Goal: Task Accomplishment & Management: Manage account settings

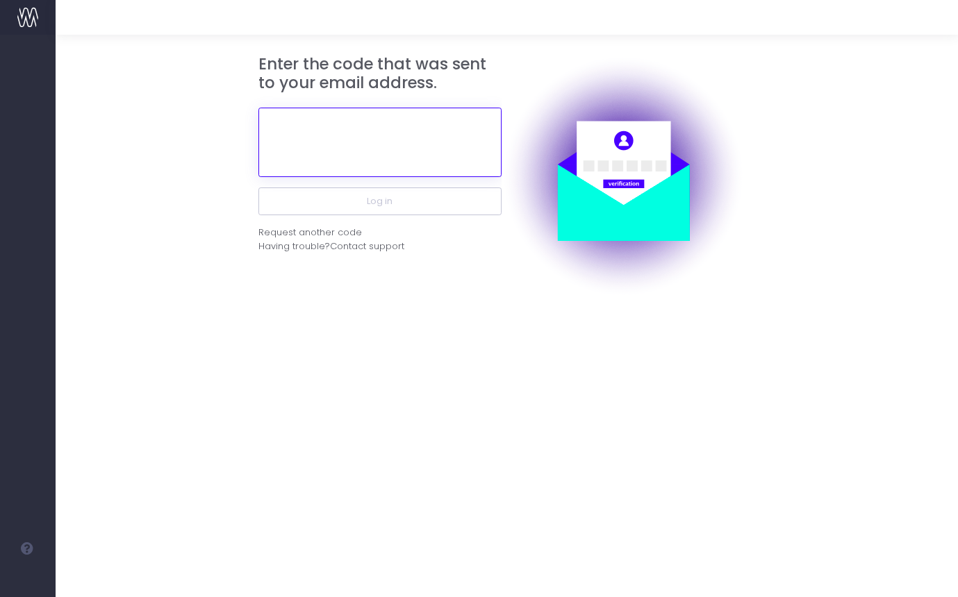
click at [415, 144] on input "text" at bounding box center [379, 142] width 243 height 69
click at [468, 163] on input "text" at bounding box center [379, 142] width 243 height 69
paste input "730628"
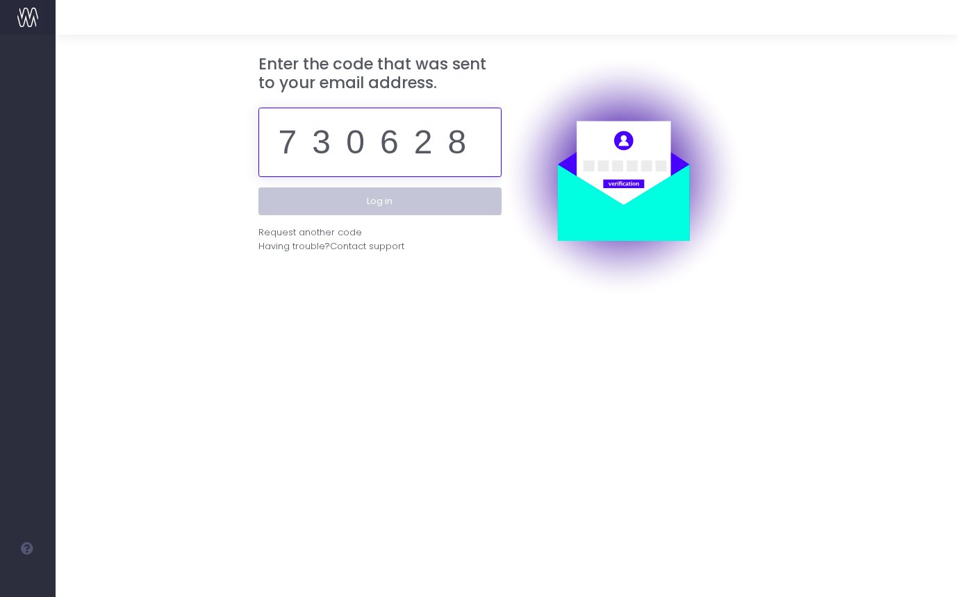
type input "730628"
click at [429, 210] on button "Log in" at bounding box center [379, 202] width 243 height 28
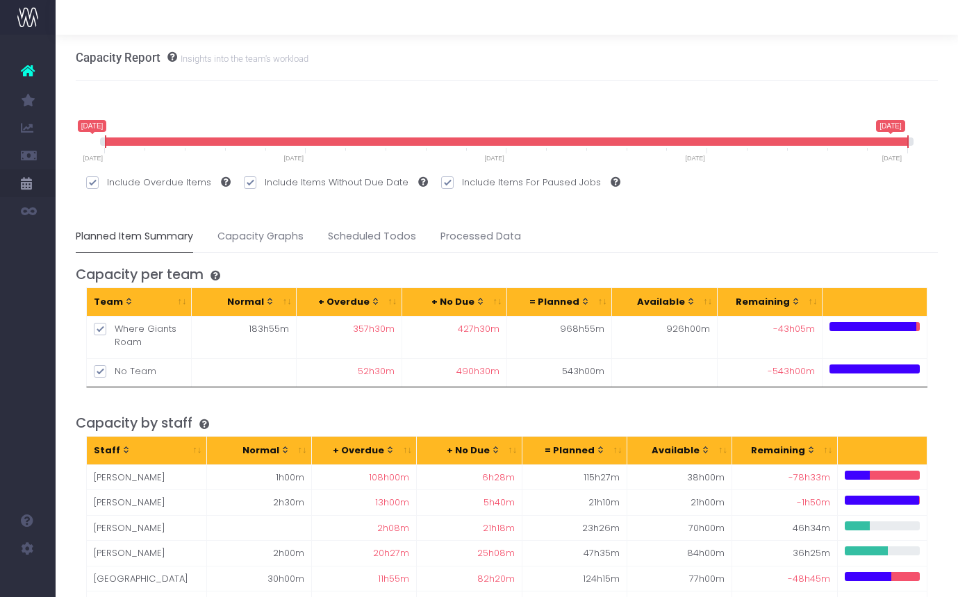
click at [853, 145] on span at bounding box center [507, 142] width 803 height 8
drag, startPoint x: 841, startPoint y: 136, endPoint x: 786, endPoint y: 137, distance: 54.9
click at [787, 137] on span "15 August 2025 1 September 2025 15 August 2025 30 August 2025 15 August 2025 — …" at bounding box center [507, 134] width 814 height 28
click at [786, 137] on span "15 August 2025 1 September 2025 15 August 2025 30 August 2025 15 August 2025 — …" at bounding box center [507, 134] width 814 height 28
click at [822, 143] on span at bounding box center [479, 142] width 747 height 8
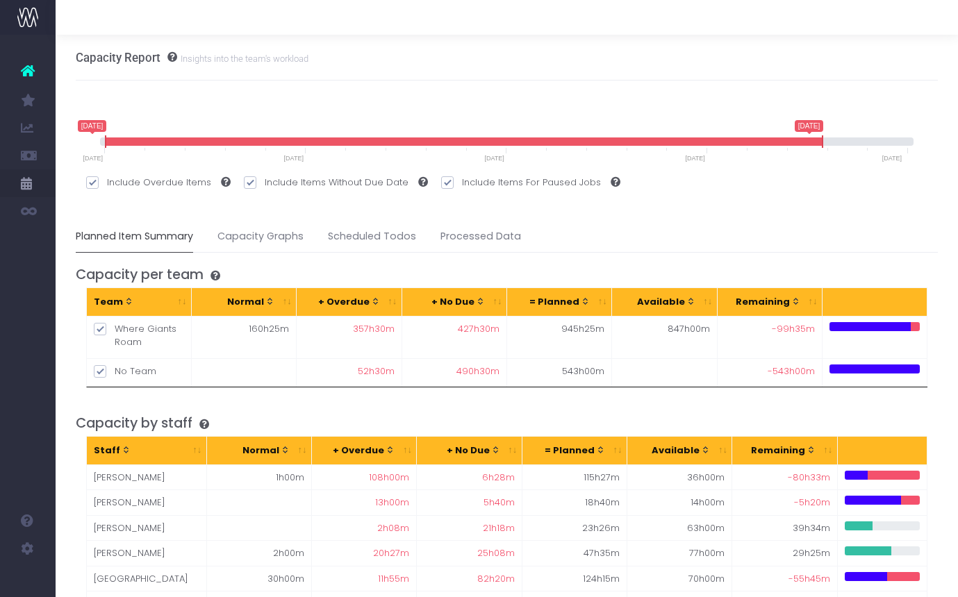
click at [864, 141] on span at bounding box center [507, 142] width 814 height 8
click at [911, 142] on span "15 August 2025 1 September 2025 15 August 2025 31 August 2025 15 August 2025 — …" at bounding box center [507, 141] width 814 height 42
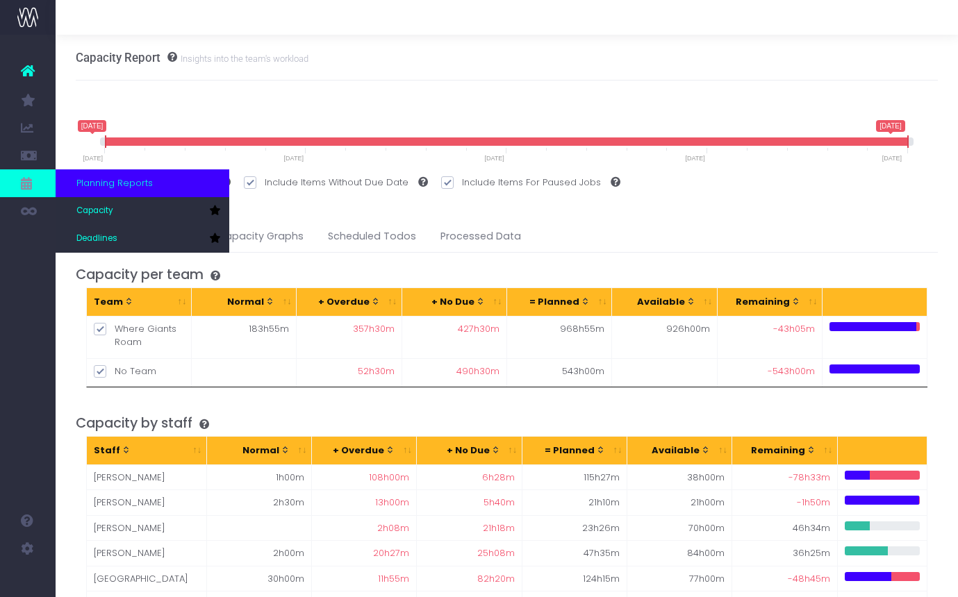
scroll to position [34, 0]
click at [115, 209] on link "Capacity" at bounding box center [143, 211] width 174 height 28
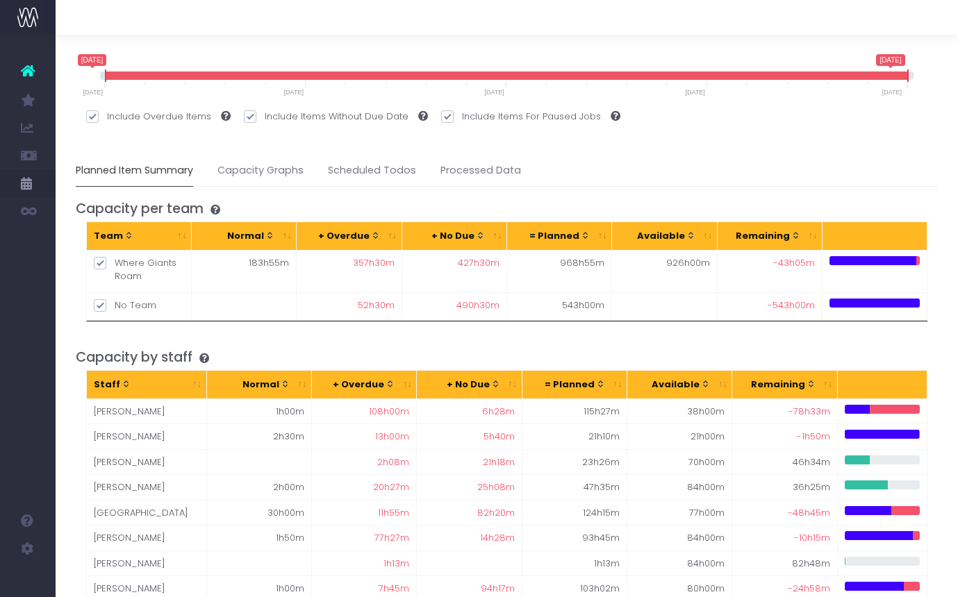
scroll to position [67, 0]
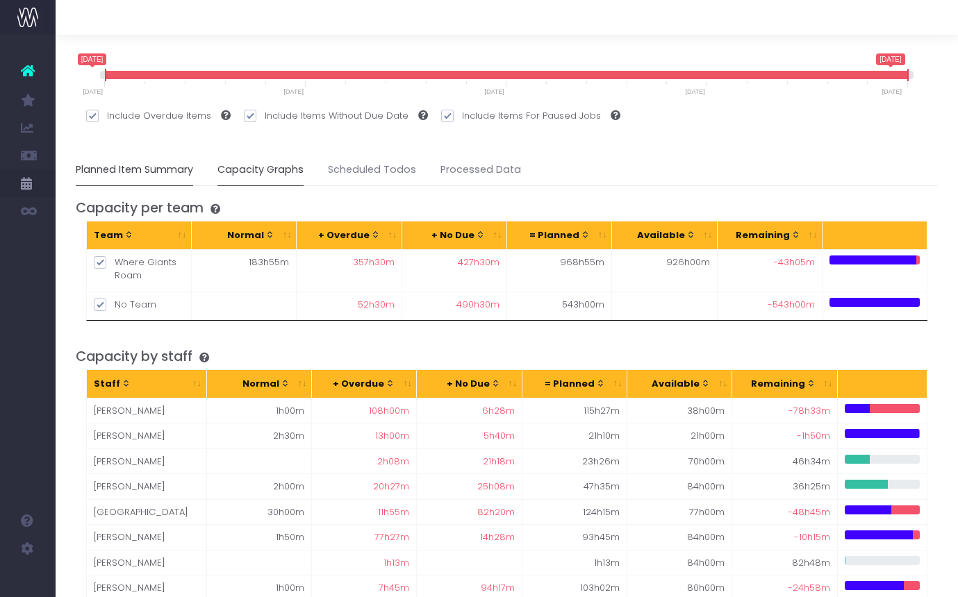
click at [258, 169] on link "Capacity Graphs" at bounding box center [260, 170] width 86 height 32
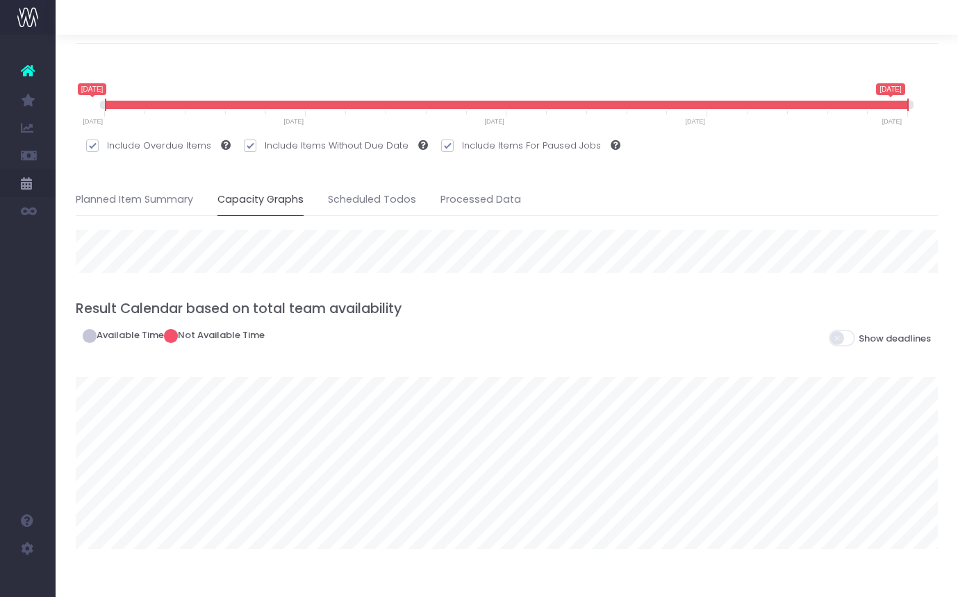
scroll to position [56, 0]
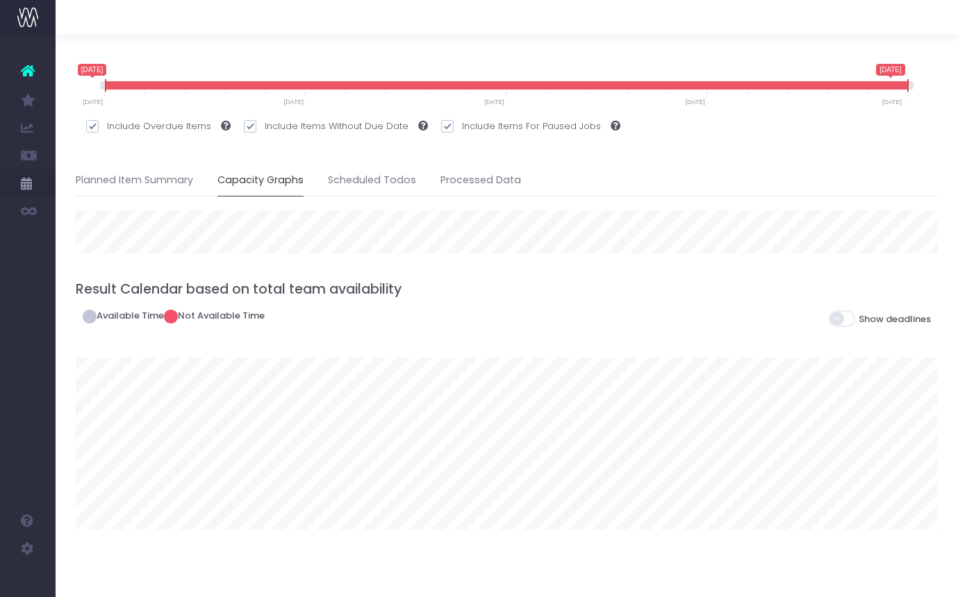
click at [836, 320] on span at bounding box center [843, 318] width 28 height 17
click at [163, 309] on input "checkbox" at bounding box center [163, 309] width 0 height 0
click at [843, 315] on span at bounding box center [843, 318] width 28 height 17
click at [163, 309] on input "checkbox" at bounding box center [163, 309] width 0 height 0
click at [368, 184] on link "Scheduled Todos" at bounding box center [372, 181] width 88 height 32
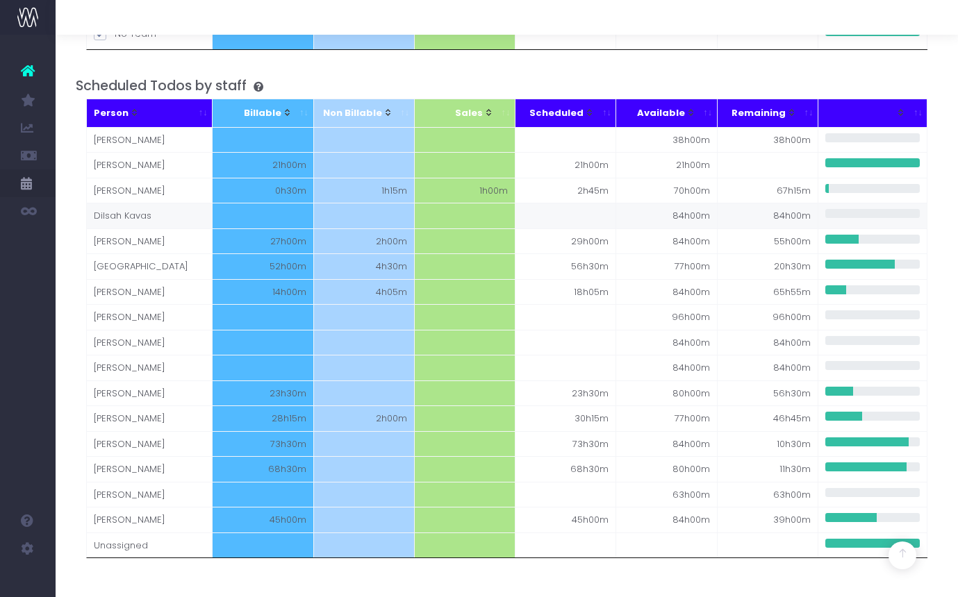
scroll to position [353, 0]
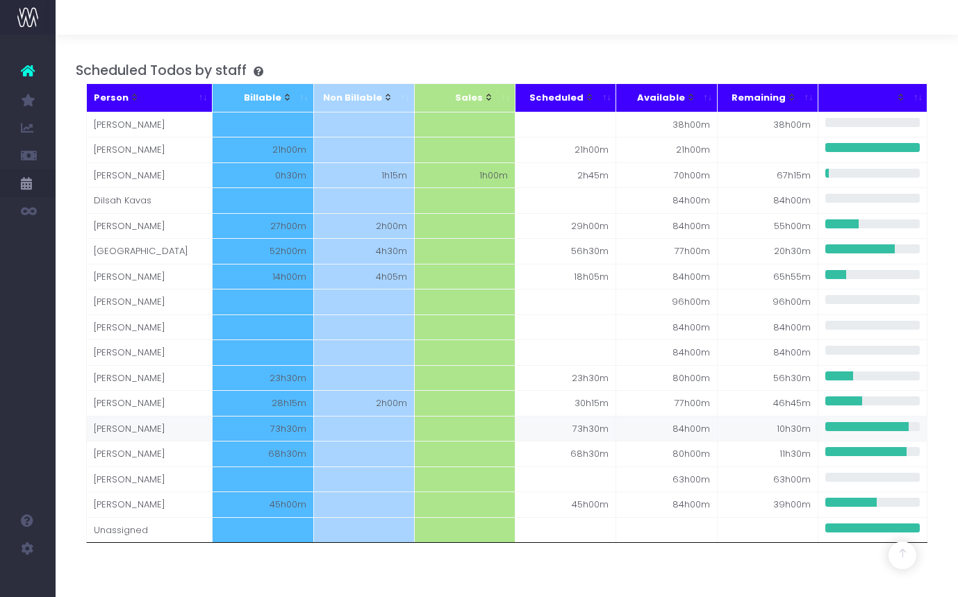
click at [76, 405] on link "Team Preferences" at bounding box center [66, 410] width 21 height 28
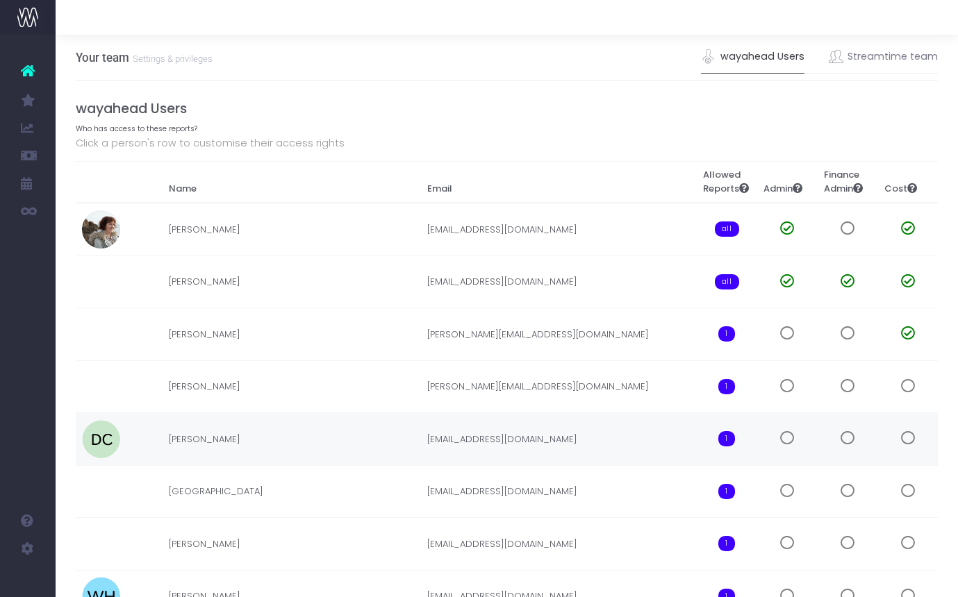
scroll to position [29, 0]
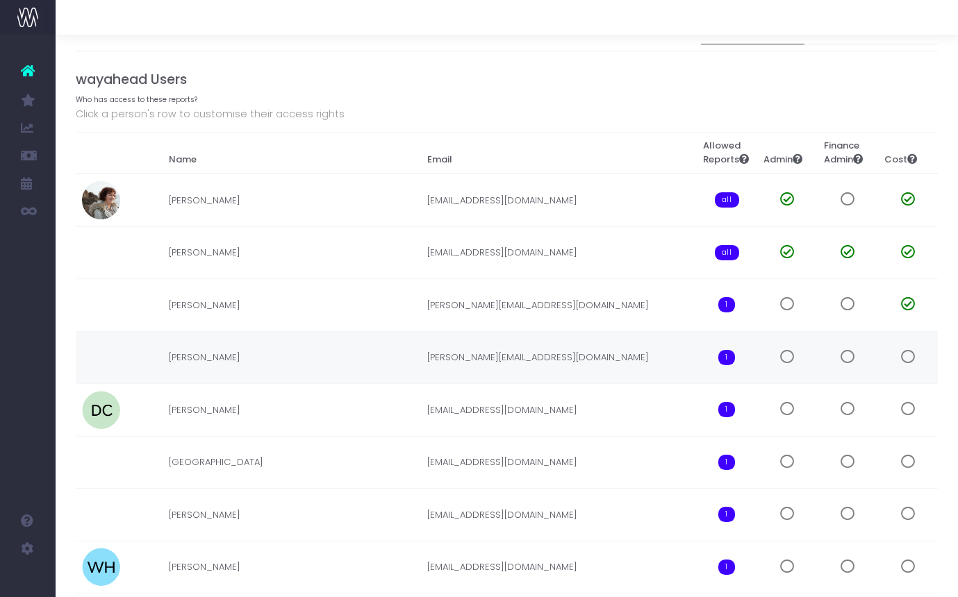
click at [725, 365] on span "1" at bounding box center [726, 357] width 17 height 15
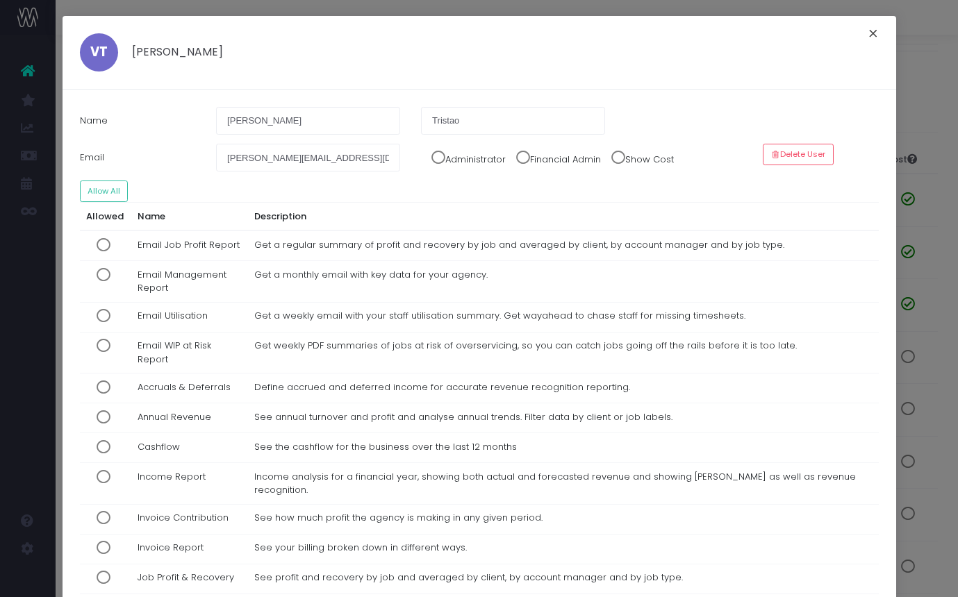
click at [871, 35] on button "×" at bounding box center [873, 35] width 29 height 22
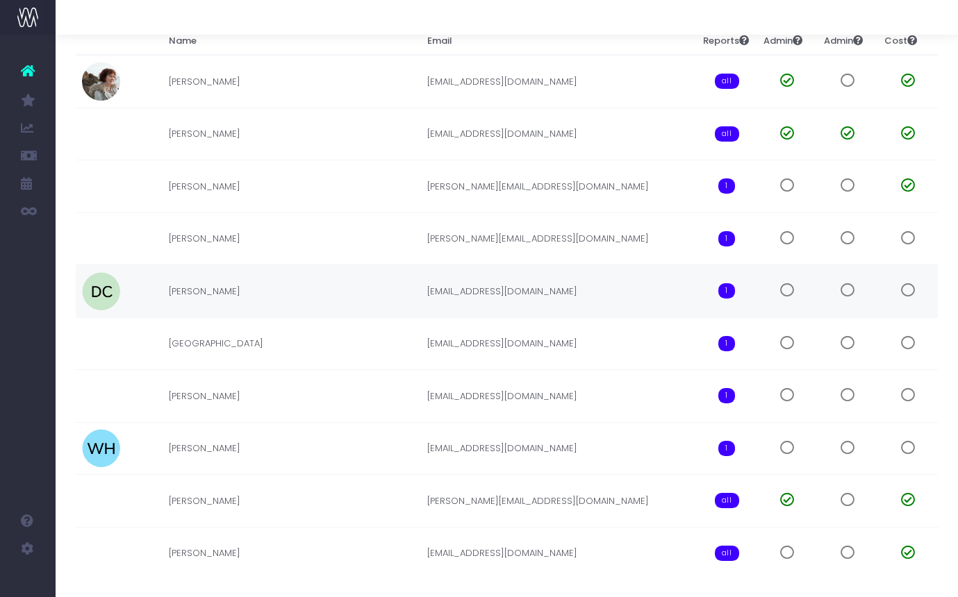
scroll to position [0, 0]
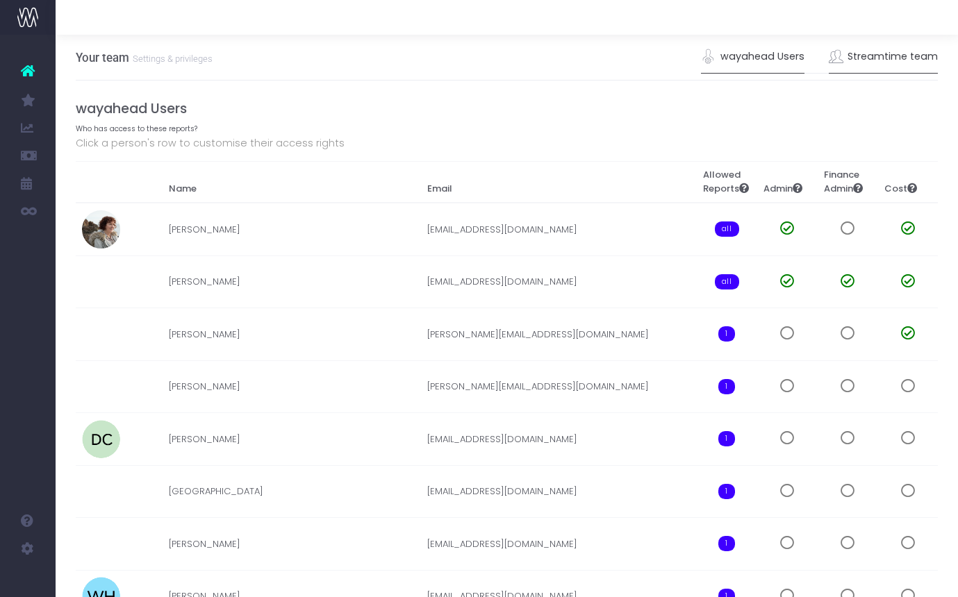
click at [887, 54] on link "Streamtime team" at bounding box center [884, 57] width 110 height 32
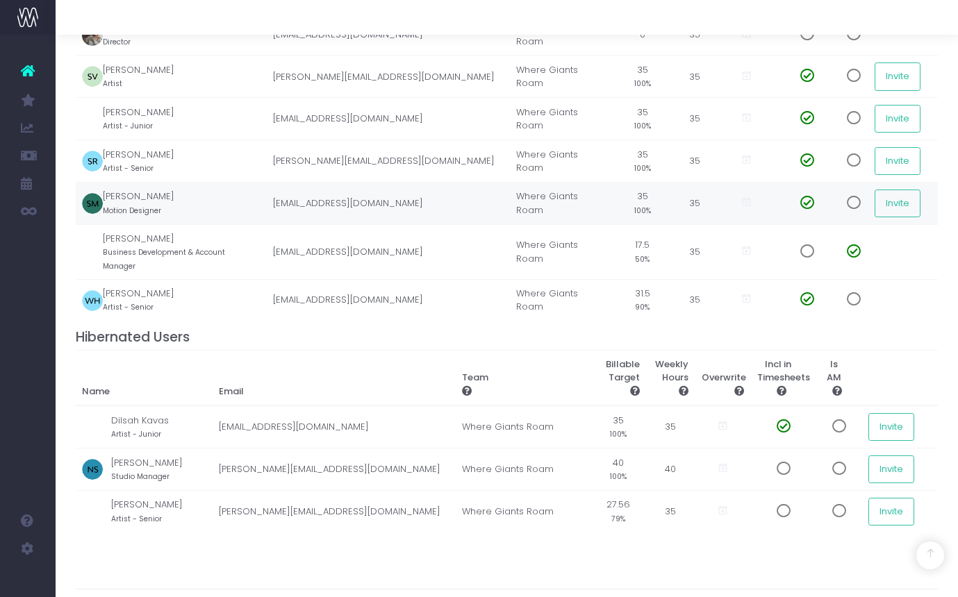
scroll to position [452, 0]
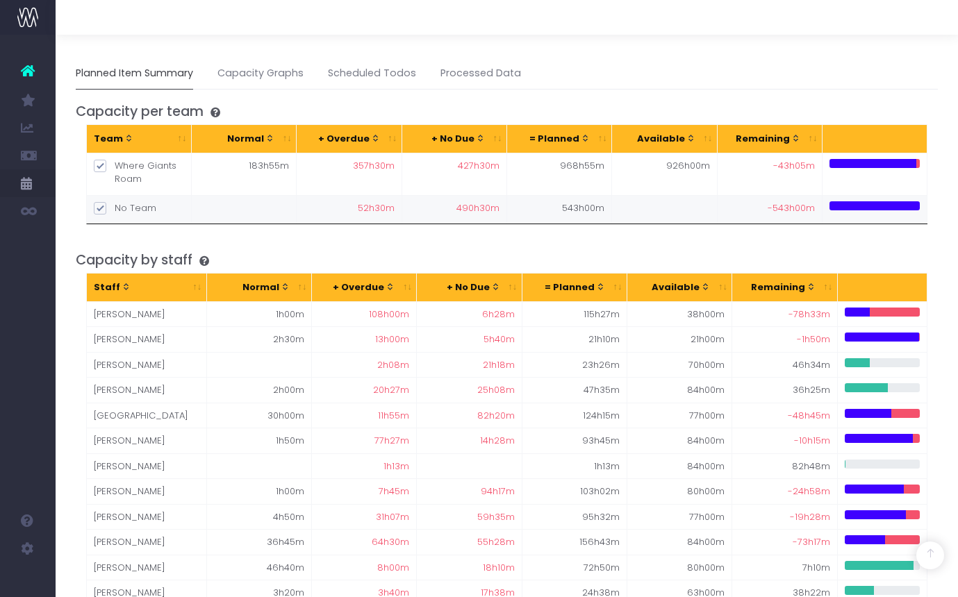
scroll to position [131, 0]
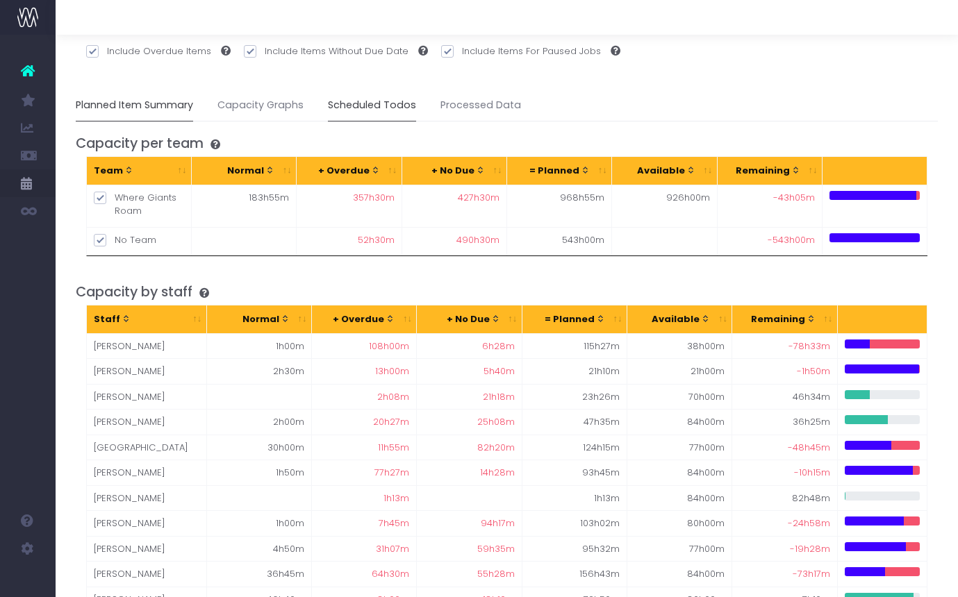
click at [393, 102] on link "Scheduled Todos" at bounding box center [372, 106] width 88 height 32
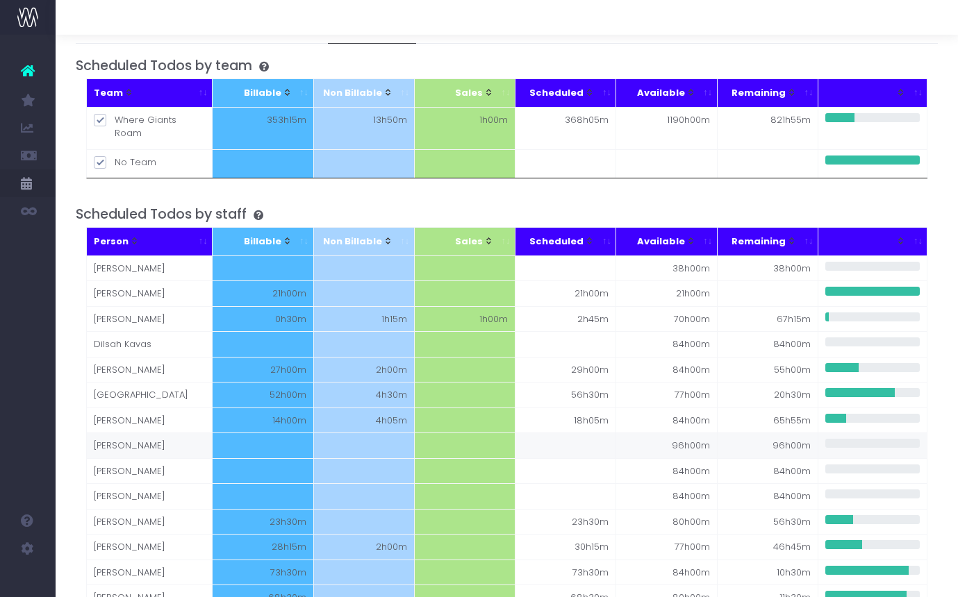
scroll to position [219, 0]
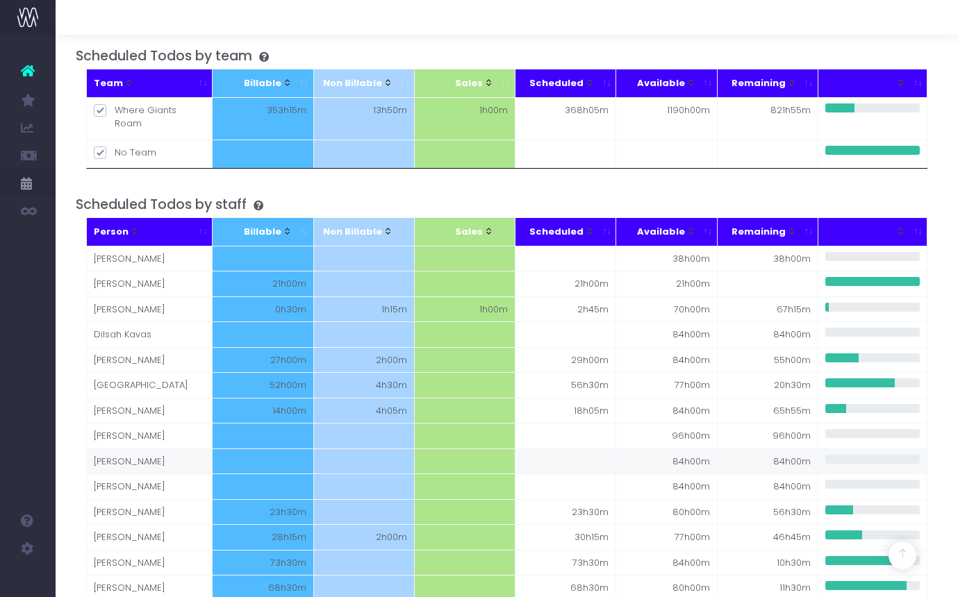
click at [129, 454] on td "[PERSON_NAME]" at bounding box center [150, 462] width 126 height 26
click at [263, 201] on icon at bounding box center [255, 206] width 17 height 10
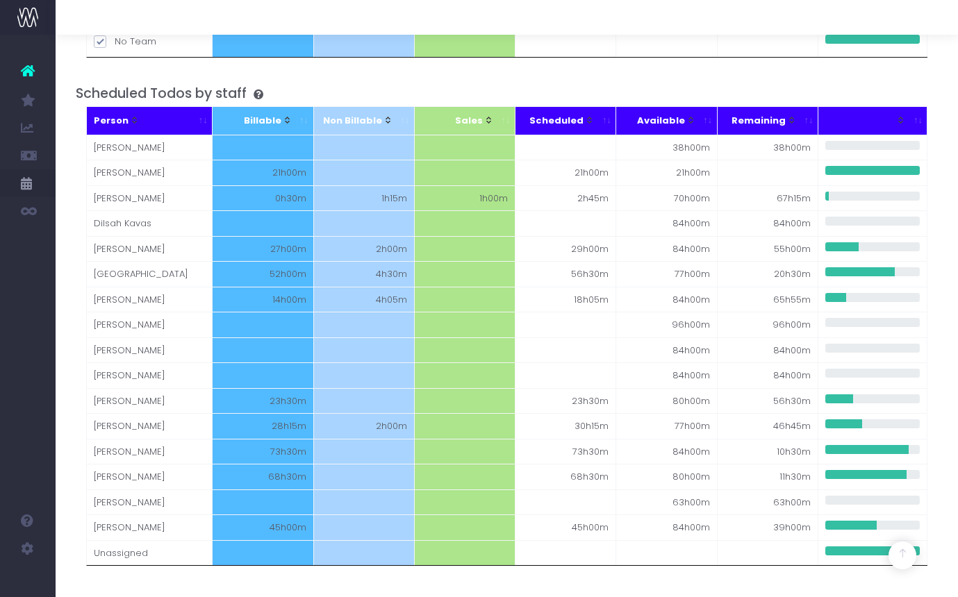
scroll to position [353, 0]
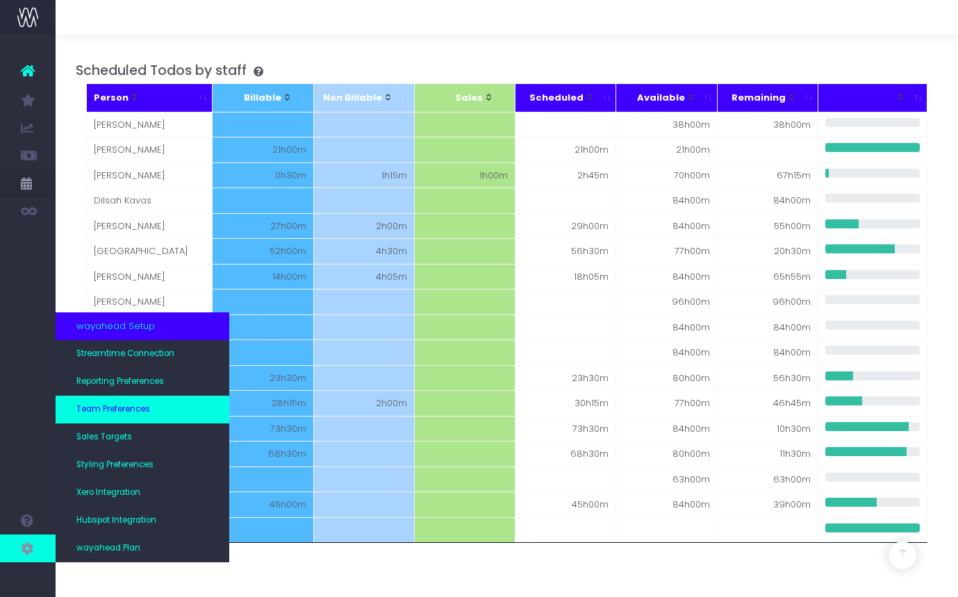
click at [148, 410] on span "Team Preferences" at bounding box center [113, 410] width 74 height 13
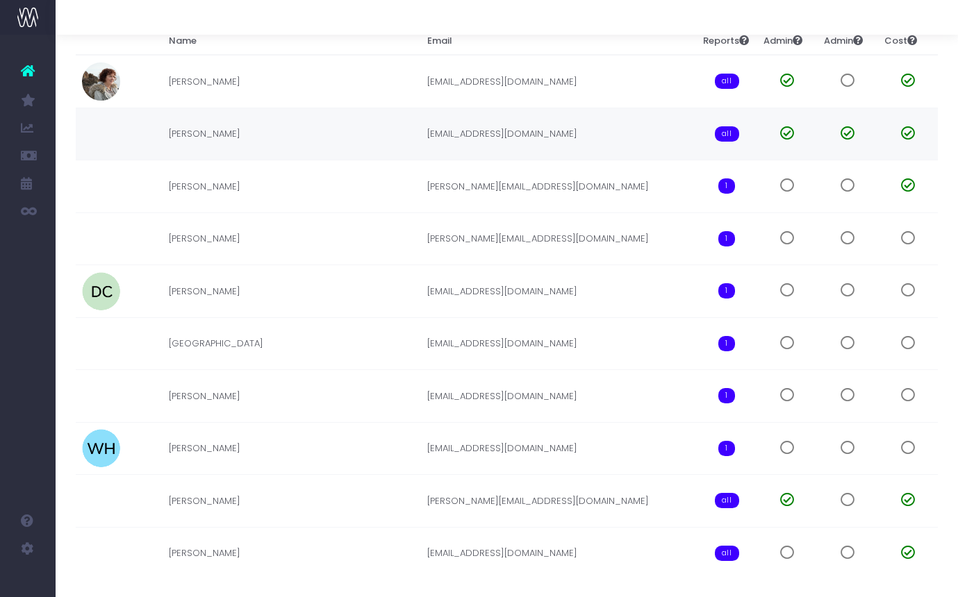
scroll to position [248, 0]
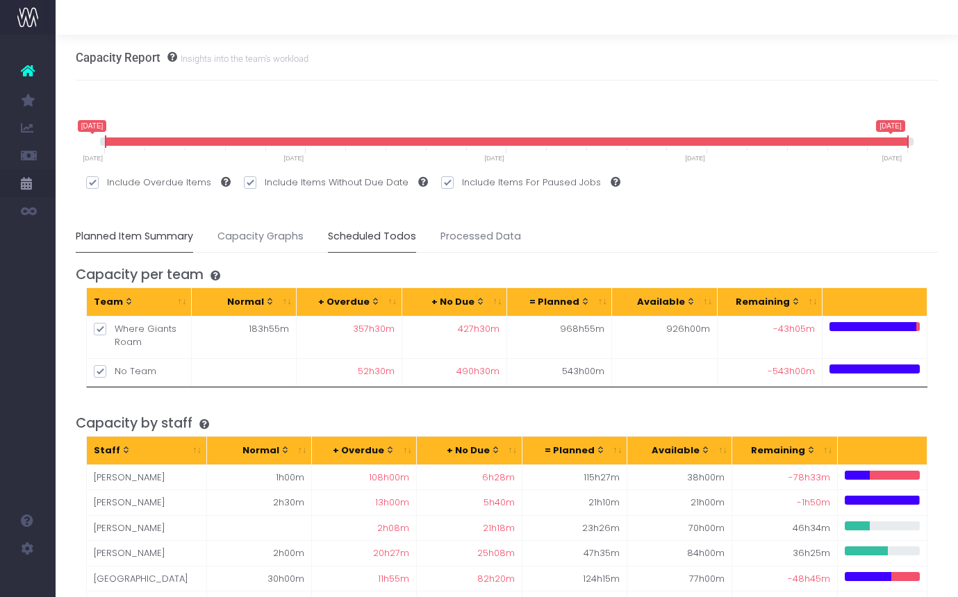
click at [345, 236] on link "Scheduled Todos" at bounding box center [372, 237] width 88 height 32
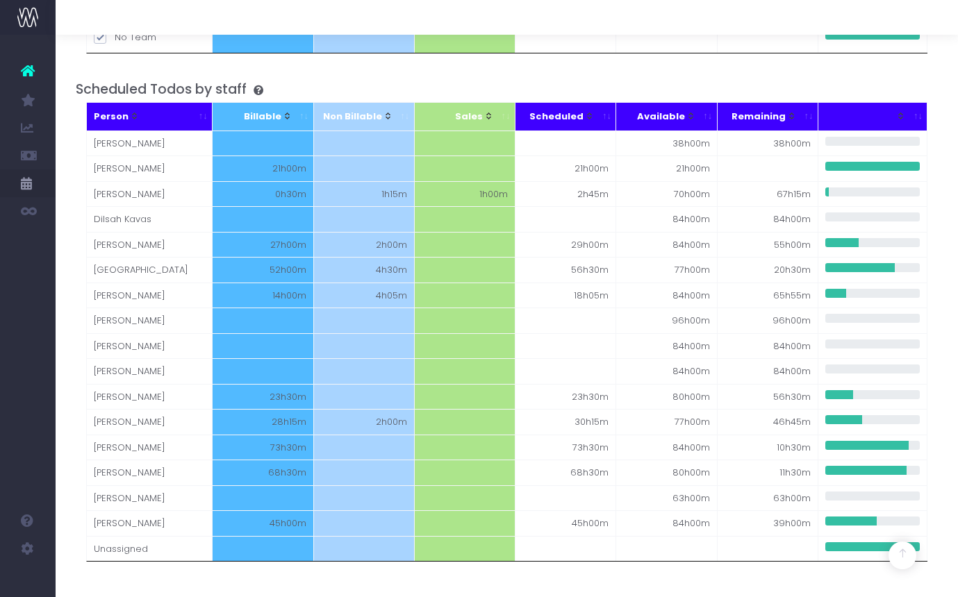
scroll to position [336, 0]
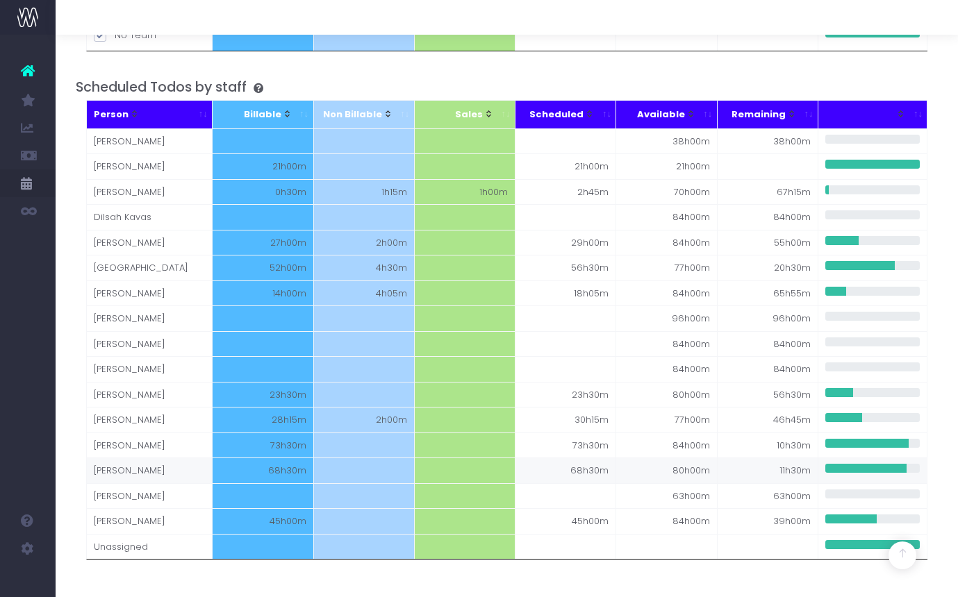
click at [107, 464] on td "[PERSON_NAME]" at bounding box center [150, 471] width 126 height 26
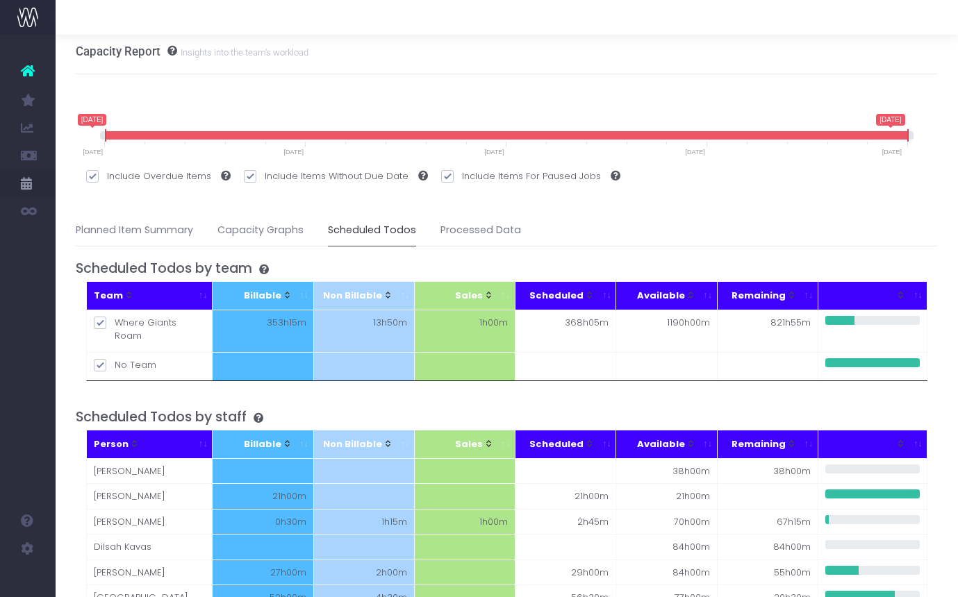
scroll to position [0, 0]
